Goal: Contribute content: Contribute content

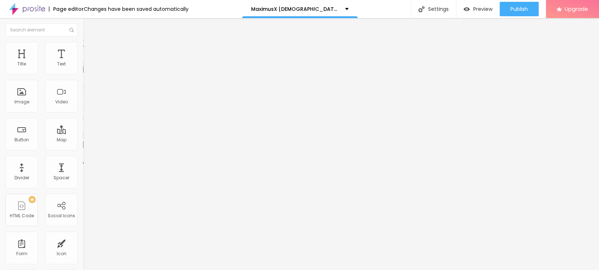
click at [83, 62] on span "Add image" at bounding box center [98, 59] width 30 height 6
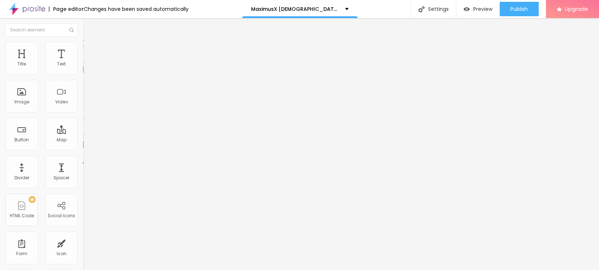
click at [83, 73] on input "text" at bounding box center [126, 69] width 87 height 7
paste input "MaximusX Male Enhancement Gummies"
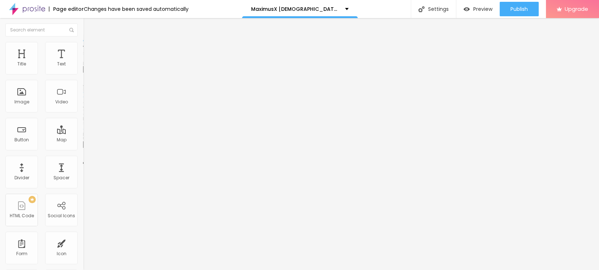
scroll to position [0, 22]
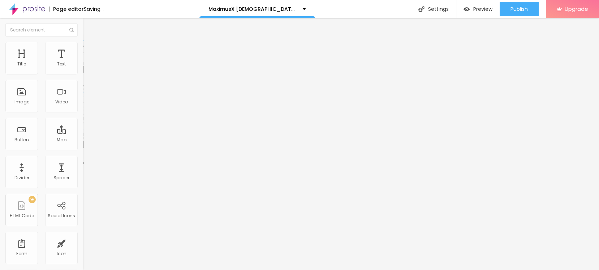
type input "MaximusX Male Enhancement Gummies"
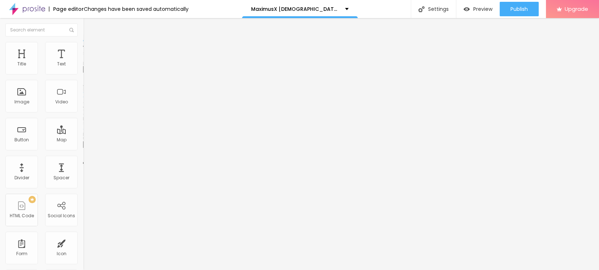
scroll to position [0, 0]
click at [83, 148] on input "https://" at bounding box center [126, 144] width 87 height 7
paste input "sales24hour.com/MaximusXGummies"
type input "https://sales24hour.com/MaximusXGummies"
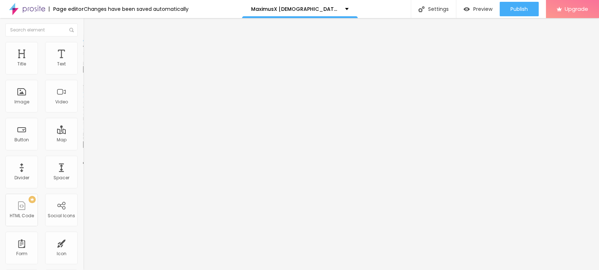
scroll to position [0, 0]
click at [83, 47] on li "Style" at bounding box center [124, 45] width 83 height 7
type input "95"
type input "90"
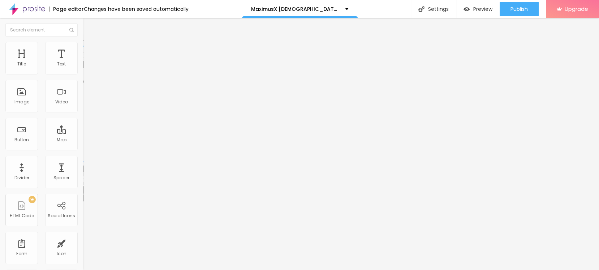
type input "90"
type input "85"
type input "80"
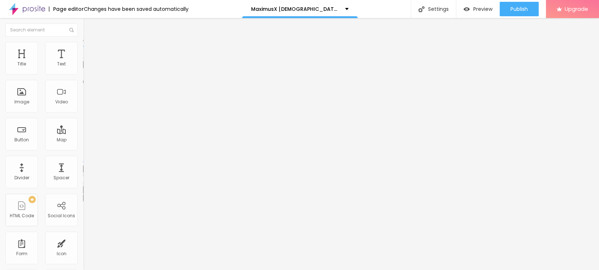
type input "75"
type input "70"
type input "65"
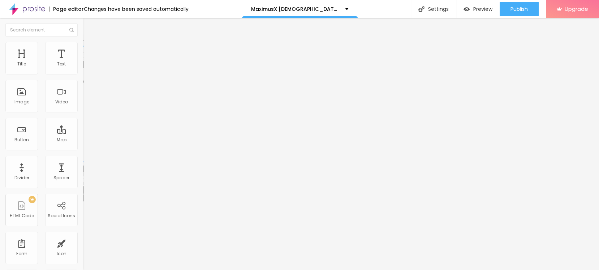
type input "65"
type input "60"
type input "55"
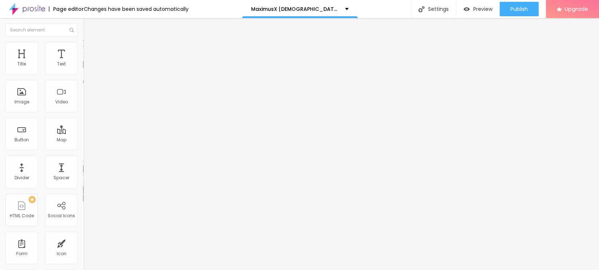
type input "50"
type input "45"
type input "40"
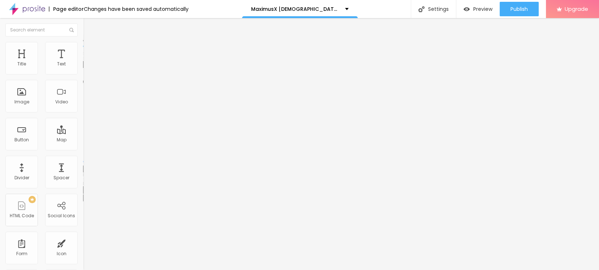
type input "40"
type input "35"
type input "40"
drag, startPoint x: 73, startPoint y: 76, endPoint x: 32, endPoint y: 77, distance: 40.9
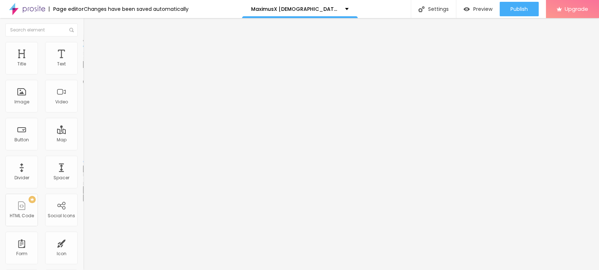
type input "40"
click at [83, 74] on input "range" at bounding box center [106, 71] width 47 height 6
drag, startPoint x: 35, startPoint y: 137, endPoint x: 38, endPoint y: 116, distance: 20.8
click at [83, 132] on div "Edit Image Content Style Advanced Size 40 px % 0 Border radius Shadow DISABLED …" at bounding box center [124, 144] width 83 height 252
click at [83, 39] on li "Content" at bounding box center [124, 38] width 83 height 7
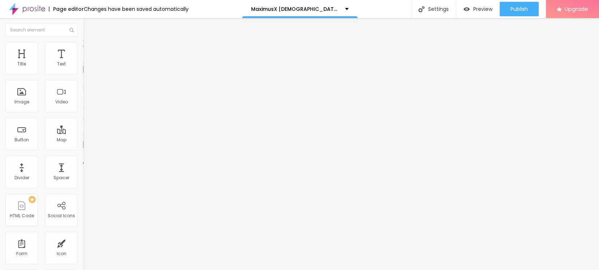
click at [89, 25] on img "button" at bounding box center [92, 27] width 6 height 6
click at [83, 69] on button "button" at bounding box center [88, 66] width 10 height 8
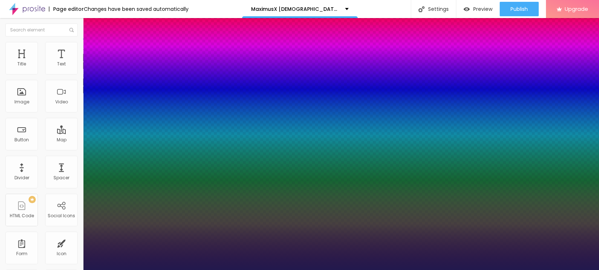
type input "1"
type input "25"
type input "1"
type input "27"
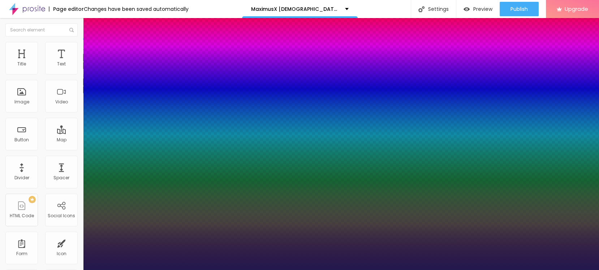
type input "27"
type input "1"
type input "29"
type input "1"
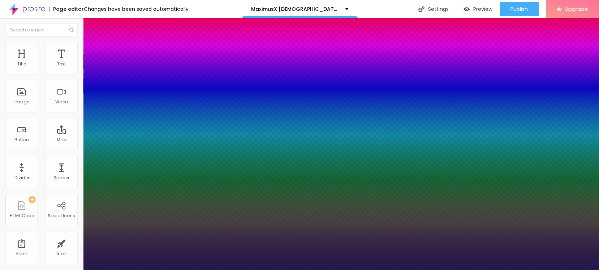
type input "30"
type input "1"
type input "29"
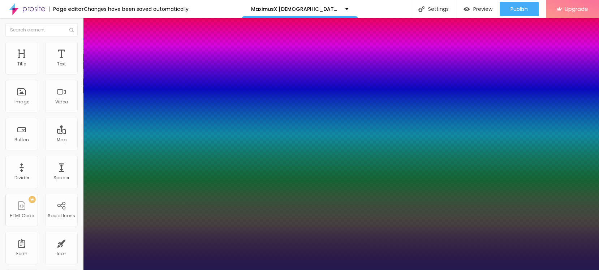
type input "1"
type input "28"
type input "1"
type input "27"
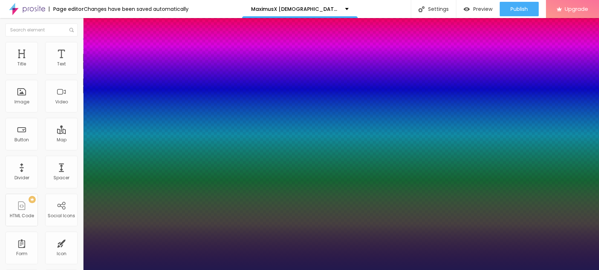
type input "27"
type input "1"
type input "26"
type input "1"
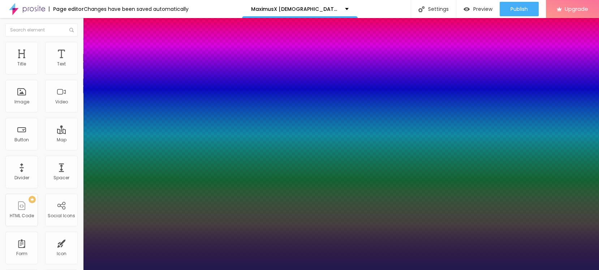
type input "26"
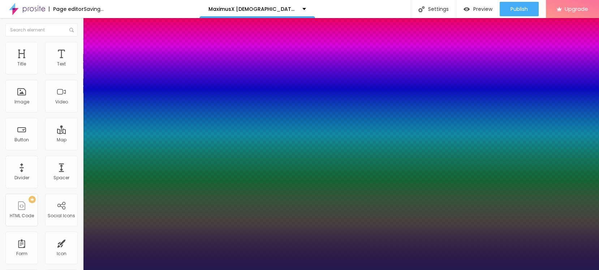
type input "1"
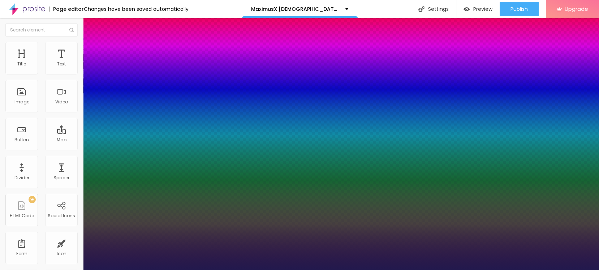
click at [213, 270] on div at bounding box center [299, 270] width 599 height 0
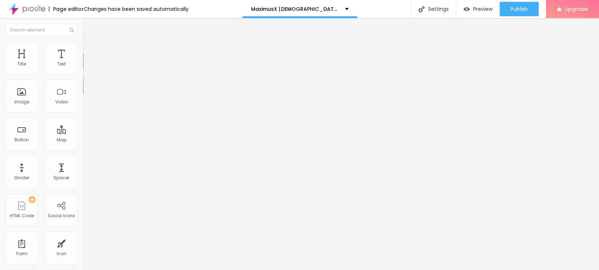
click at [89, 27] on div "Edit Text" at bounding box center [105, 27] width 33 height 6
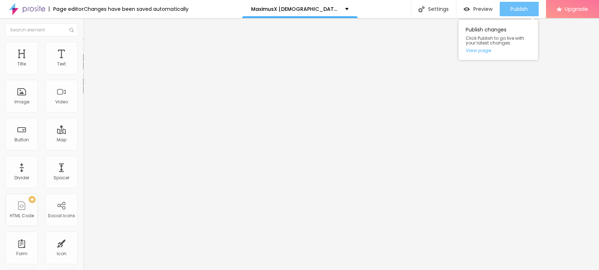
click at [518, 5] on div "Publish" at bounding box center [519, 9] width 17 height 14
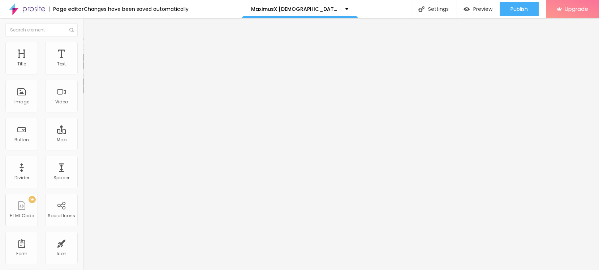
drag, startPoint x: 73, startPoint y: 89, endPoint x: 77, endPoint y: 72, distance: 17.5
click at [83, 72] on div "Typography Reset to default Shadow DISABLED Reset to default" at bounding box center [124, 71] width 83 height 44
click at [83, 69] on button "button" at bounding box center [88, 66] width 10 height 8
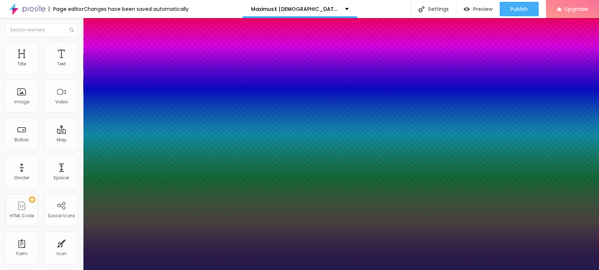
type input "1"
select select "Poppins"
type input "1"
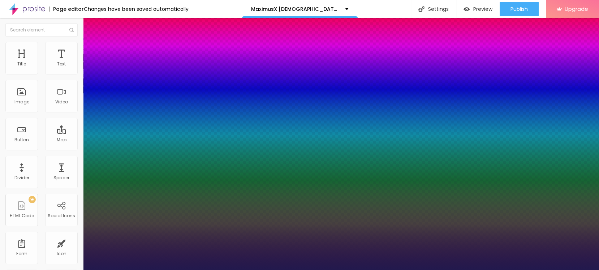
click at [285, 270] on div at bounding box center [299, 270] width 599 height 0
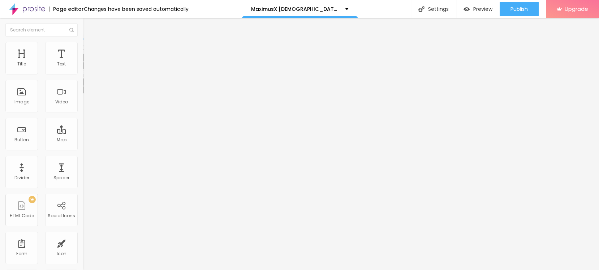
click at [86, 67] on icon "button" at bounding box center [88, 65] width 4 height 4
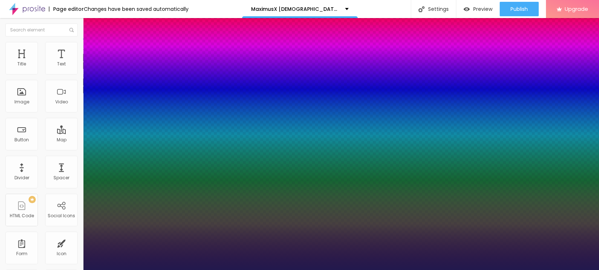
type input "1"
select select "Poppins"
type input "1"
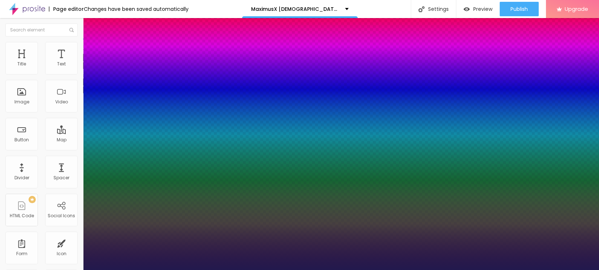
click at [181, 270] on div at bounding box center [299, 270] width 599 height 0
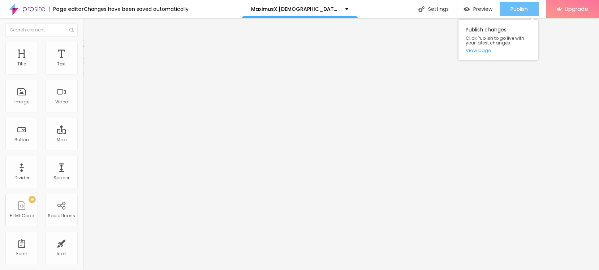
click at [516, 9] on span "Publish" at bounding box center [519, 9] width 17 height 6
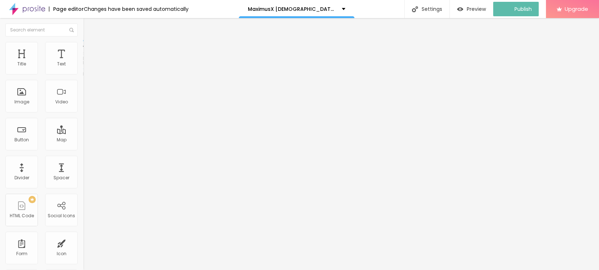
click at [89, 27] on img "button" at bounding box center [92, 27] width 6 height 6
click at [86, 67] on icon "button" at bounding box center [88, 65] width 4 height 4
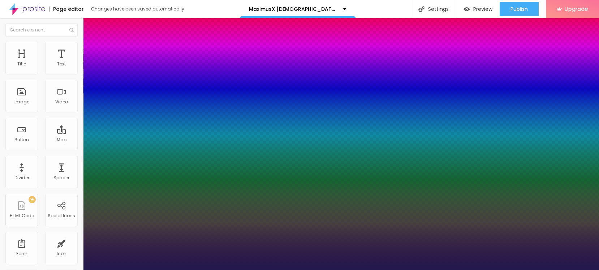
type input "1"
type input "32"
type input "1"
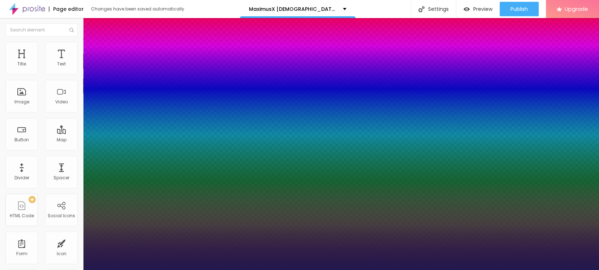
type input "32"
click at [233, 270] on div at bounding box center [299, 270] width 599 height 0
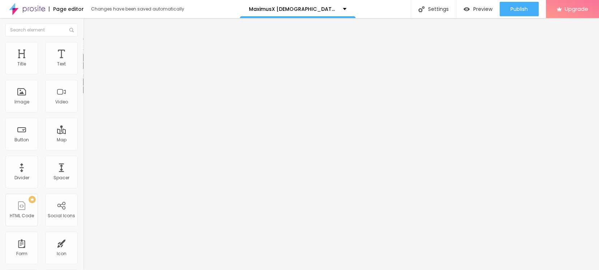
click at [83, 69] on button "button" at bounding box center [88, 66] width 10 height 8
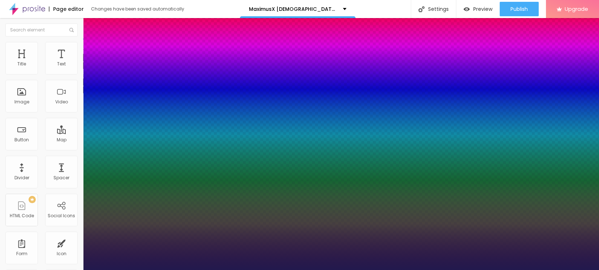
type input "1"
select select "OswaldMedium"
type input "1"
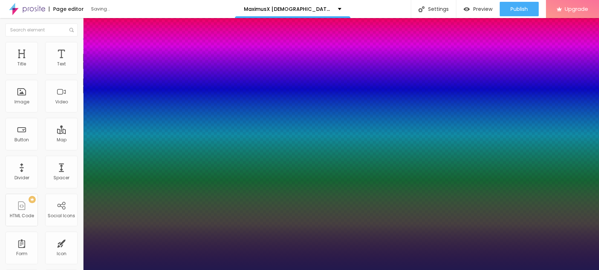
click at [319, 270] on div at bounding box center [299, 270] width 599 height 0
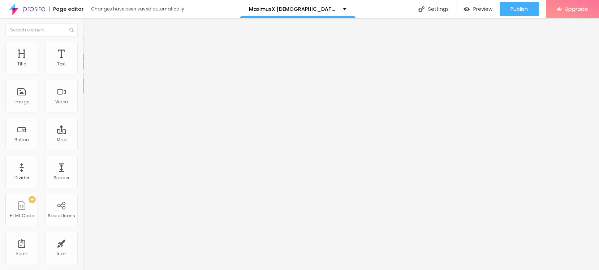
click at [89, 27] on div "Edit Text" at bounding box center [105, 27] width 33 height 6
click at [83, 69] on button "button" at bounding box center [88, 66] width 10 height 8
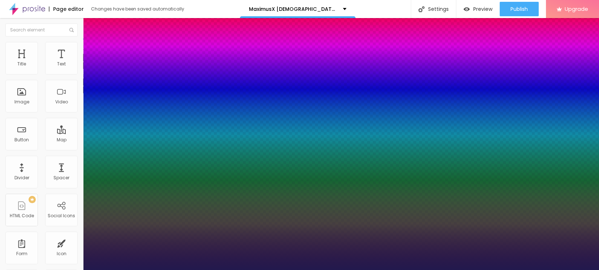
type input "1"
select select "Poppins"
type input "1"
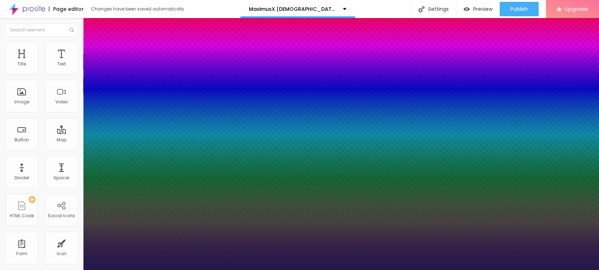
click at [125, 270] on div at bounding box center [299, 270] width 599 height 0
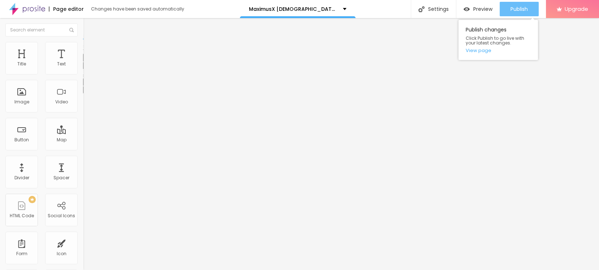
click at [517, 8] on span "Publish" at bounding box center [519, 9] width 17 height 6
